Goal: Navigation & Orientation: Find specific page/section

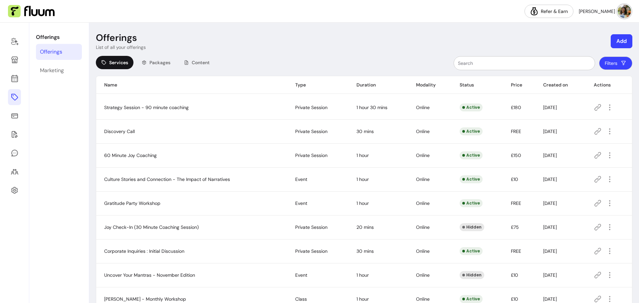
click at [15, 97] on icon at bounding box center [15, 97] width 8 height 8
click at [209, 64] on span "Content" at bounding box center [201, 62] width 18 height 7
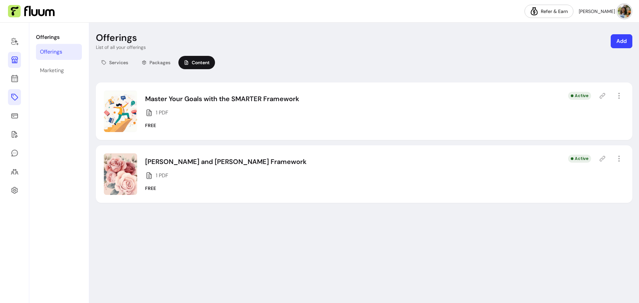
click at [11, 60] on icon at bounding box center [15, 60] width 8 height 8
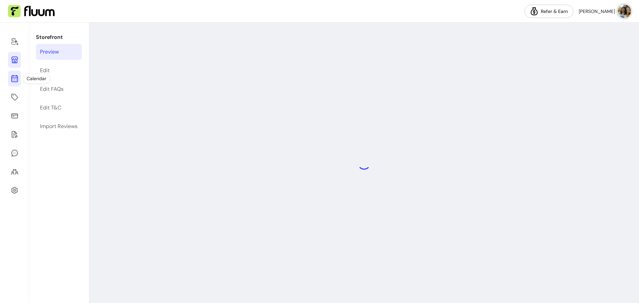
click at [10, 79] on link at bounding box center [14, 79] width 13 height 16
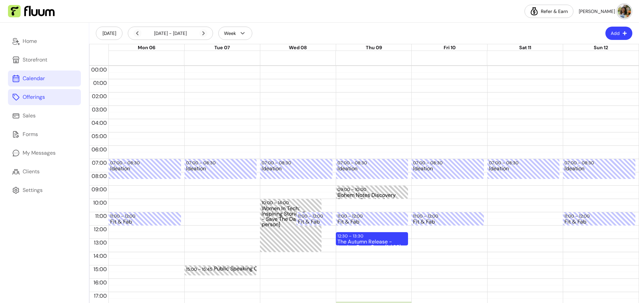
click at [18, 97] on icon at bounding box center [16, 97] width 7 height 7
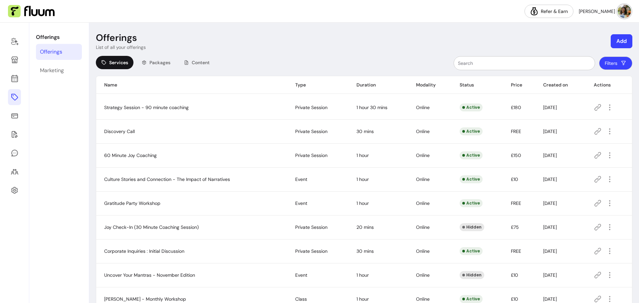
click at [111, 64] on span "Services" at bounding box center [118, 62] width 19 height 7
click at [621, 62] on icon "button" at bounding box center [624, 63] width 7 height 7
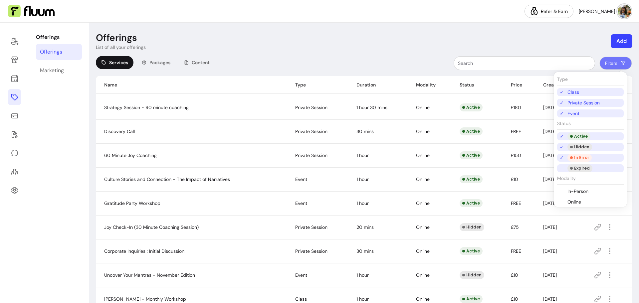
click at [583, 169] on div "Expired" at bounding box center [580, 169] width 25 height 8
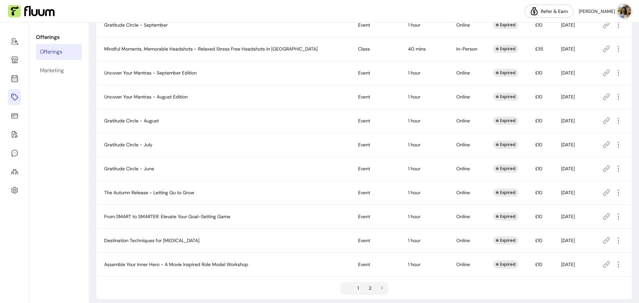
scroll to position [300, 0]
click at [615, 190] on icon "button" at bounding box center [619, 192] width 8 height 8
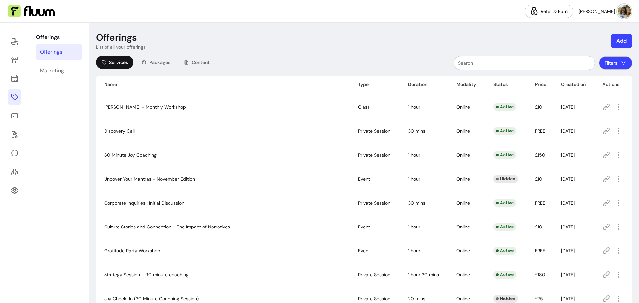
scroll to position [0, 0]
click at [17, 56] on icon at bounding box center [15, 60] width 8 height 8
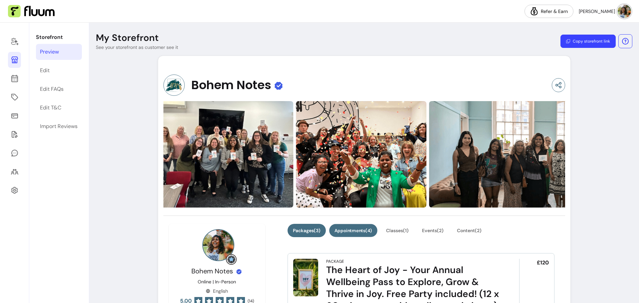
click at [352, 227] on button "Appointments ( 4 )" at bounding box center [353, 230] width 48 height 13
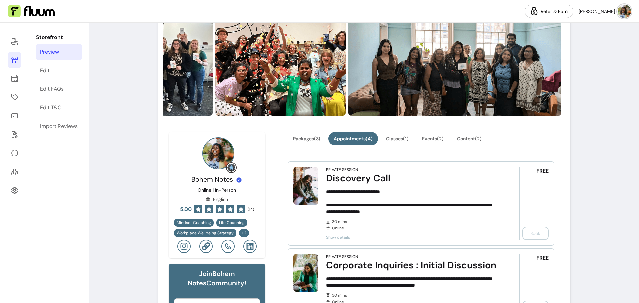
scroll to position [67, 0]
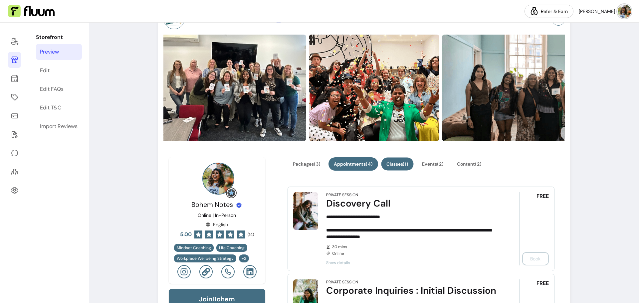
click at [397, 166] on button "Classes ( 1 )" at bounding box center [398, 164] width 32 height 13
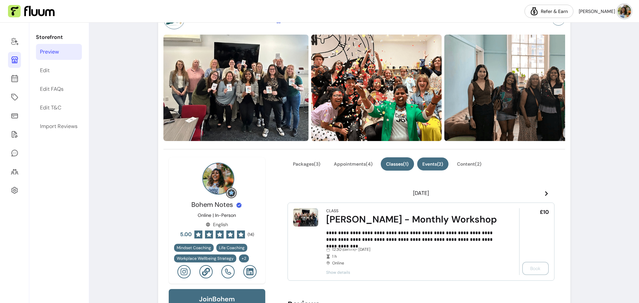
click at [424, 162] on button "Events ( 2 )" at bounding box center [433, 164] width 31 height 13
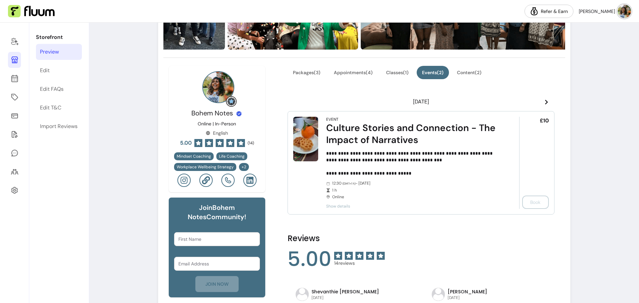
scroll to position [167, 0]
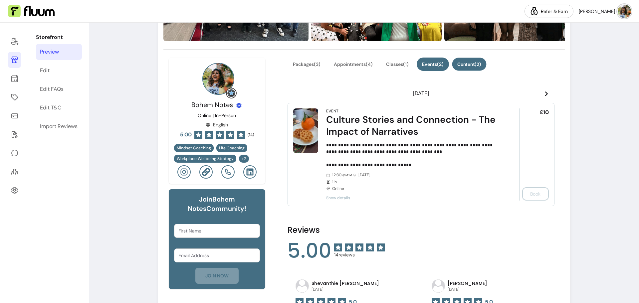
click at [464, 62] on button "Content ( 2 )" at bounding box center [470, 64] width 34 height 13
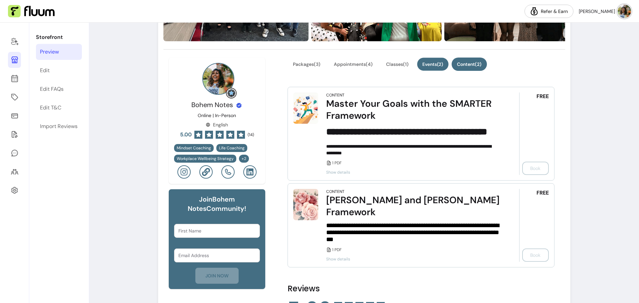
click at [441, 62] on button "Events ( 2 )" at bounding box center [433, 64] width 31 height 13
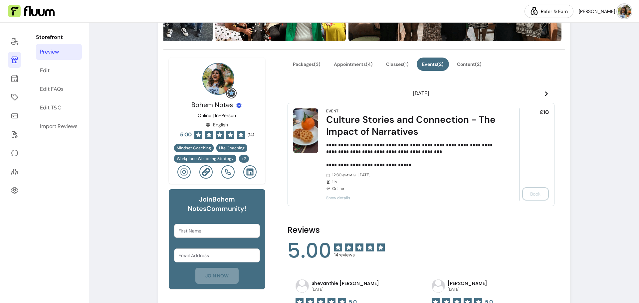
click at [545, 95] on header "[DATE]" at bounding box center [421, 93] width 267 height 13
click at [539, 94] on header "[DATE]" at bounding box center [421, 93] width 267 height 13
click at [544, 94] on icon at bounding box center [546, 93] width 5 height 5
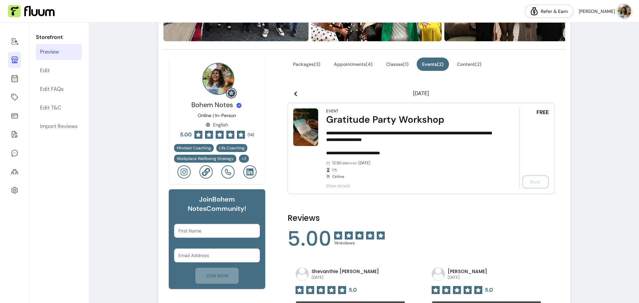
click at [295, 95] on icon at bounding box center [295, 93] width 5 height 5
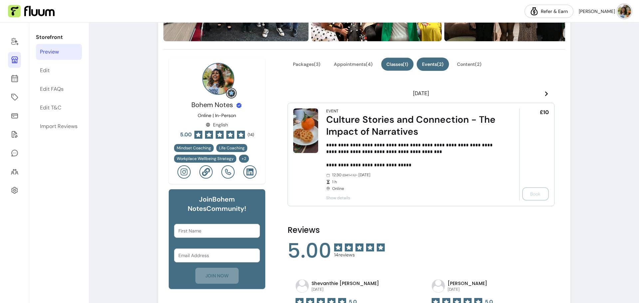
click at [397, 65] on button "Classes ( 1 )" at bounding box center [398, 64] width 32 height 13
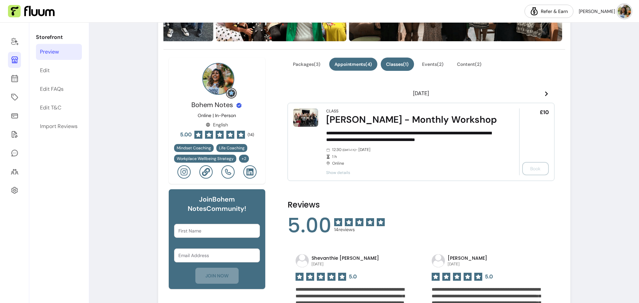
click at [363, 69] on button "Appointments ( 4 )" at bounding box center [353, 64] width 48 height 13
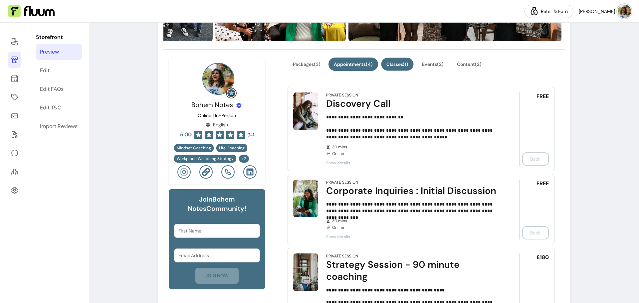
click at [382, 64] on button "Classes ( 1 )" at bounding box center [398, 64] width 32 height 13
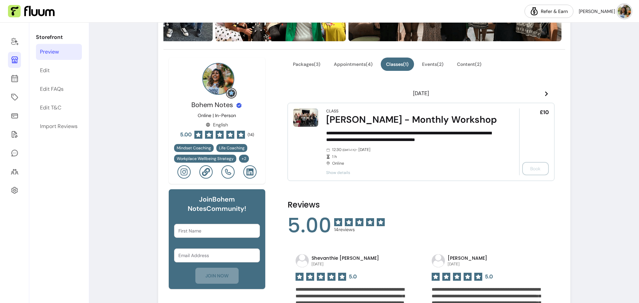
click at [545, 95] on icon at bounding box center [546, 94] width 3 height 5
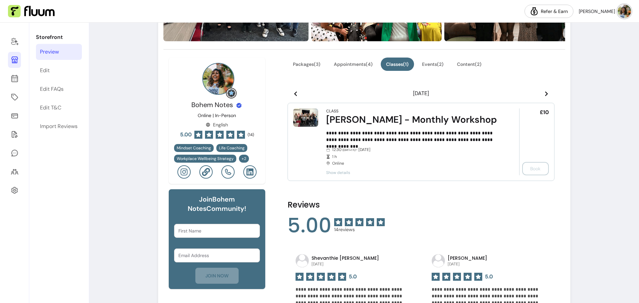
click at [545, 95] on icon at bounding box center [546, 94] width 3 height 5
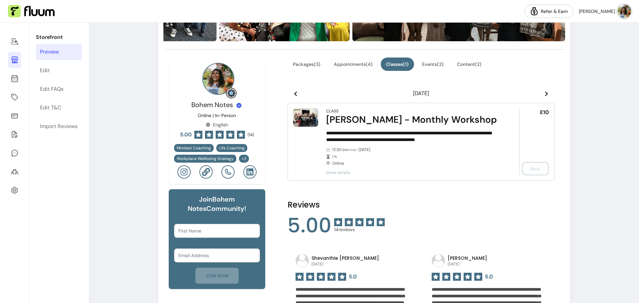
click at [545, 95] on icon at bounding box center [546, 94] width 3 height 5
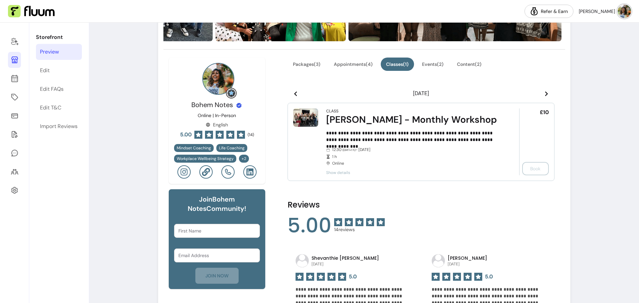
click at [545, 95] on icon at bounding box center [546, 94] width 3 height 5
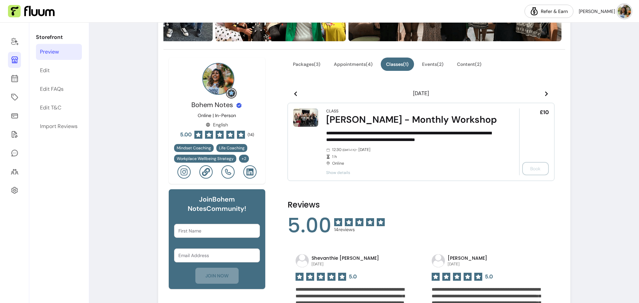
click at [545, 95] on icon at bounding box center [546, 94] width 3 height 5
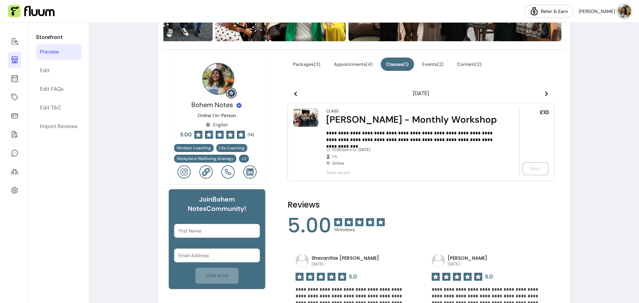
click at [545, 95] on icon at bounding box center [546, 94] width 3 height 5
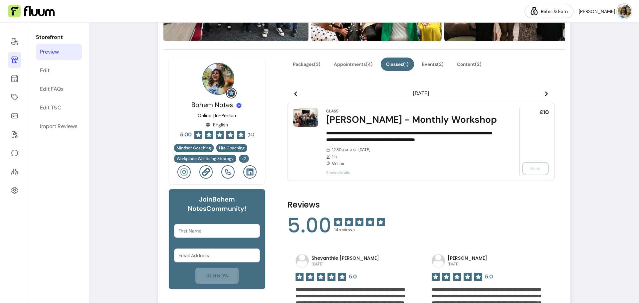
click at [545, 95] on icon at bounding box center [546, 94] width 3 height 5
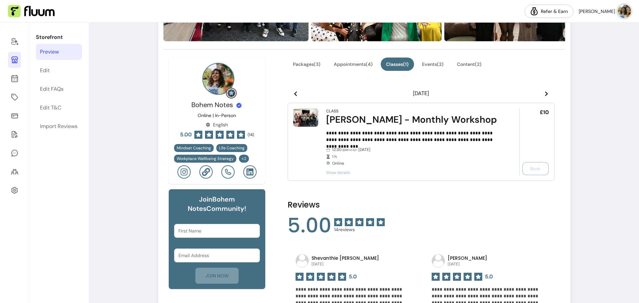
click at [545, 95] on icon at bounding box center [546, 94] width 3 height 5
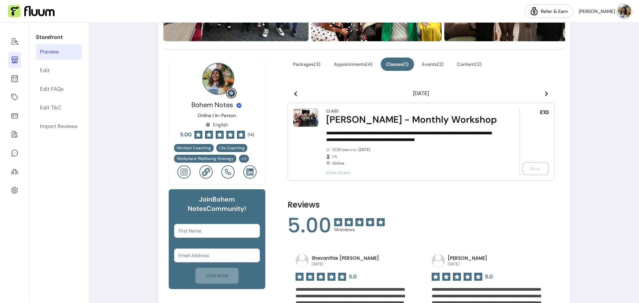
click at [545, 95] on icon at bounding box center [546, 94] width 3 height 5
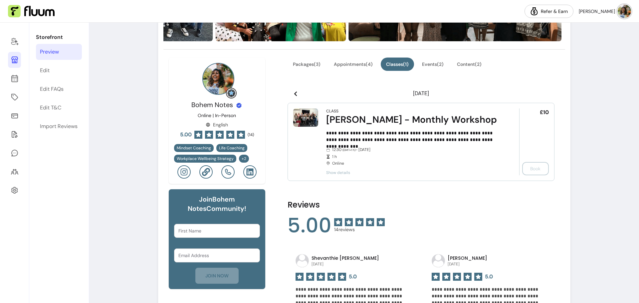
click at [545, 95] on icon at bounding box center [546, 94] width 3 height 5
click at [355, 68] on button "Appointments ( 4 )" at bounding box center [353, 64] width 48 height 13
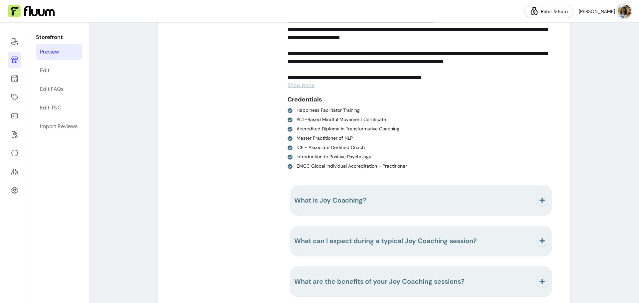
scroll to position [992, 0]
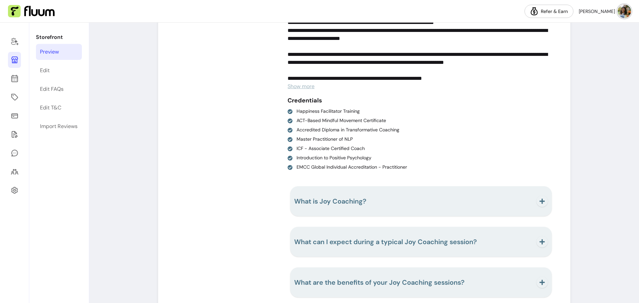
click at [13, 63] on icon at bounding box center [14, 60] width 7 height 7
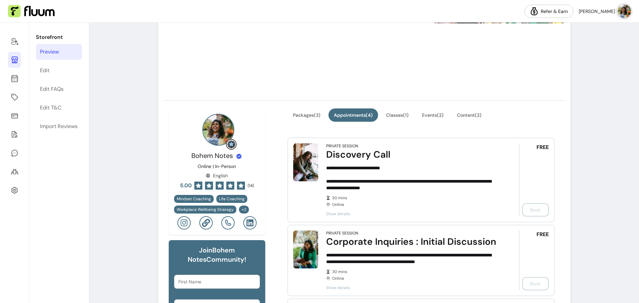
scroll to position [167, 0]
